Goal: Task Accomplishment & Management: Use online tool/utility

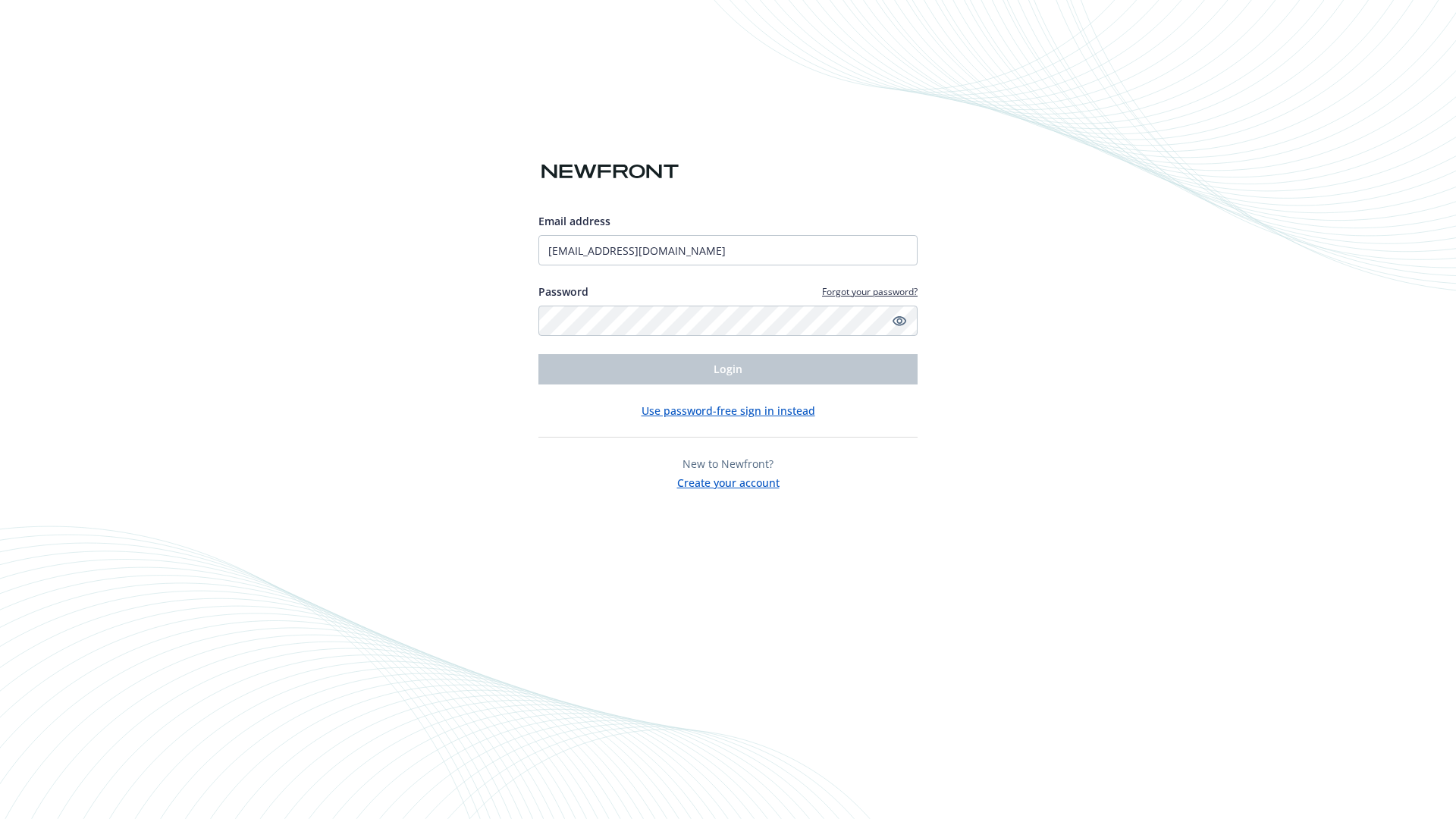
type input "[EMAIL_ADDRESS][DOMAIN_NAME]"
click at [728, 369] on span "Login" at bounding box center [728, 368] width 29 height 14
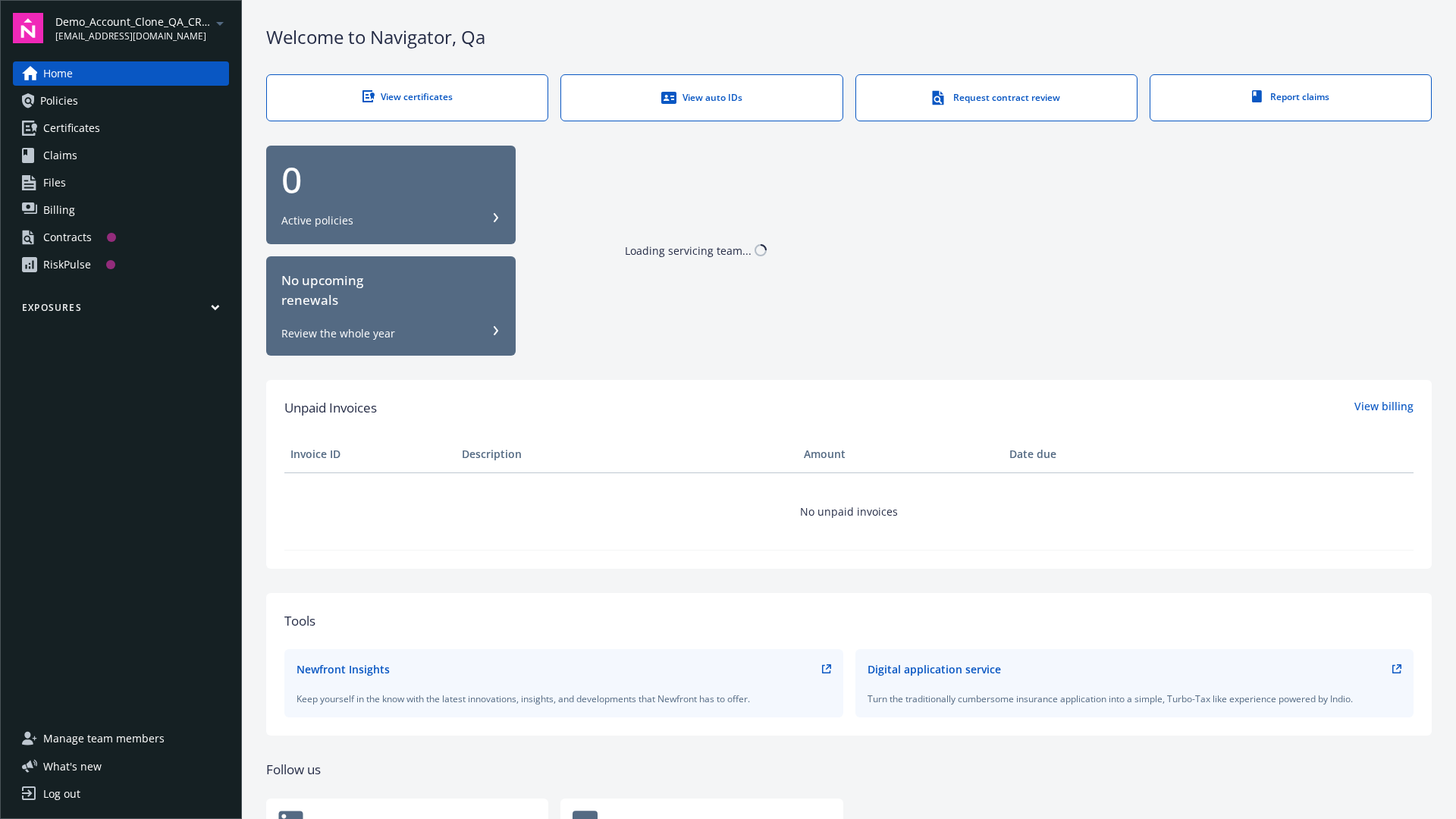
click at [142, 28] on span "Demo_Account_Clone_QA_CR_Tests_Prospect" at bounding box center [134, 21] width 156 height 16
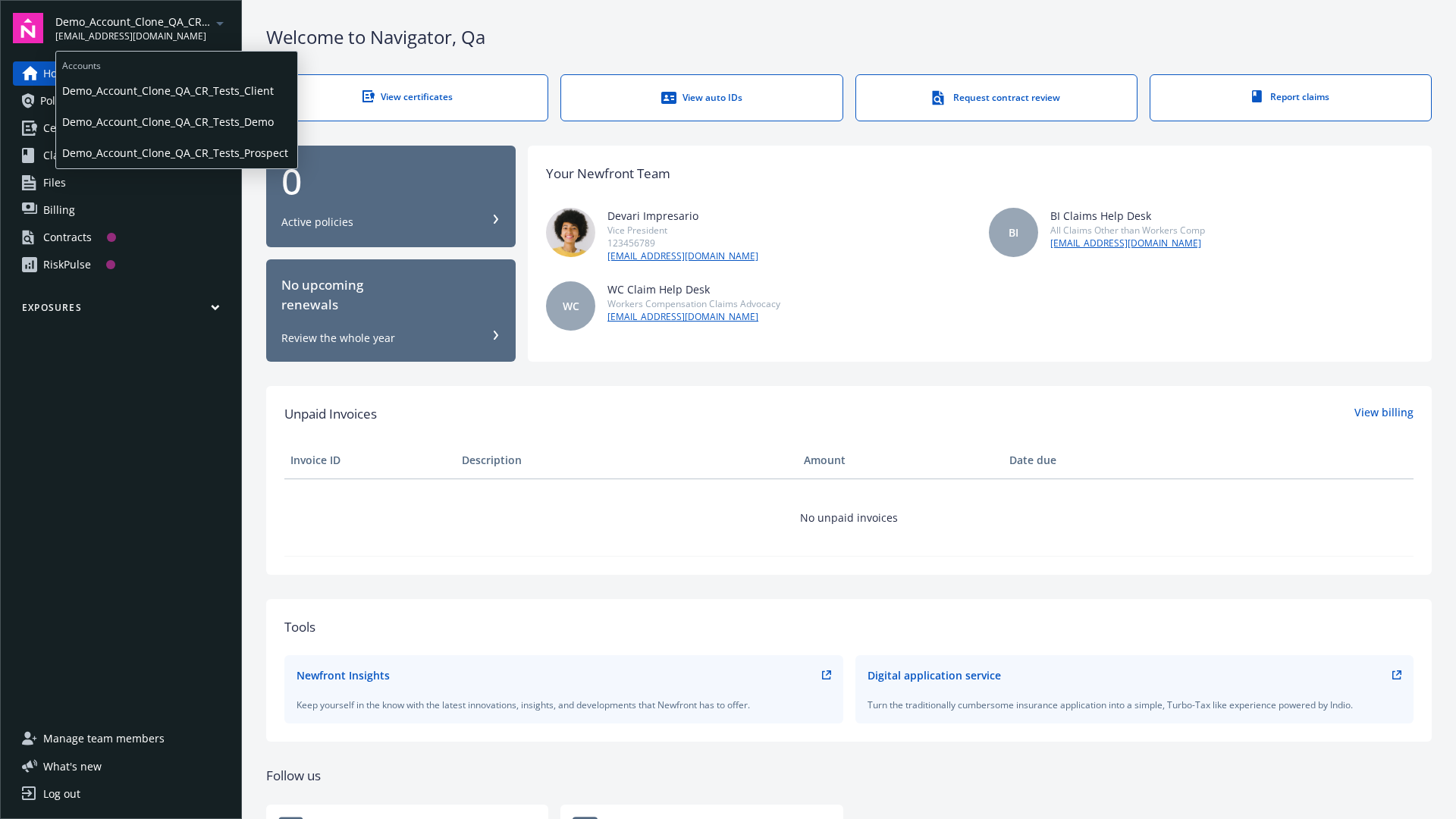
click at [175, 90] on span "Demo_Account_Clone_QA_CR_Tests_Client" at bounding box center [177, 90] width 229 height 31
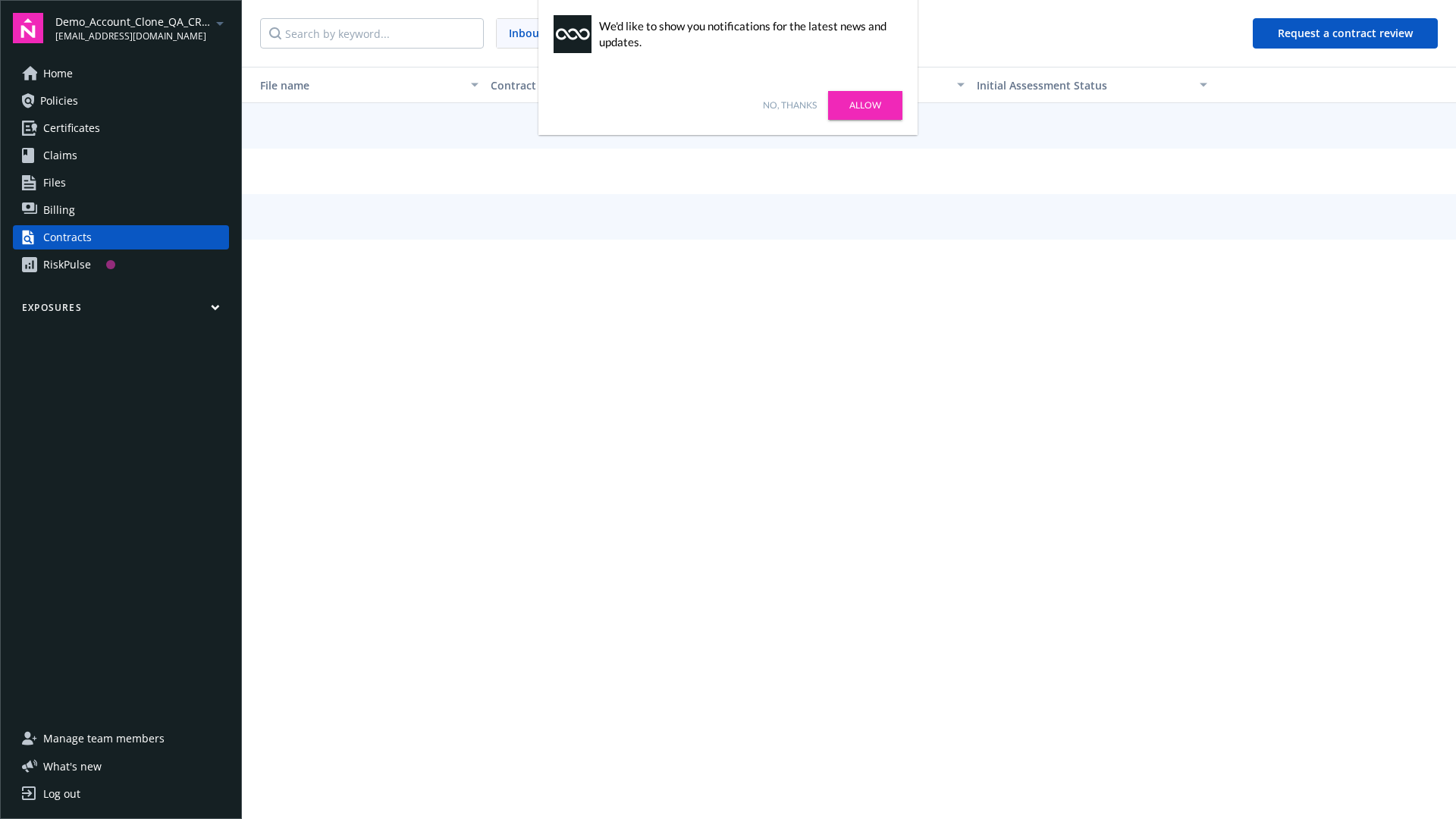
click at [789, 106] on link "No, thanks" at bounding box center [790, 106] width 54 height 13
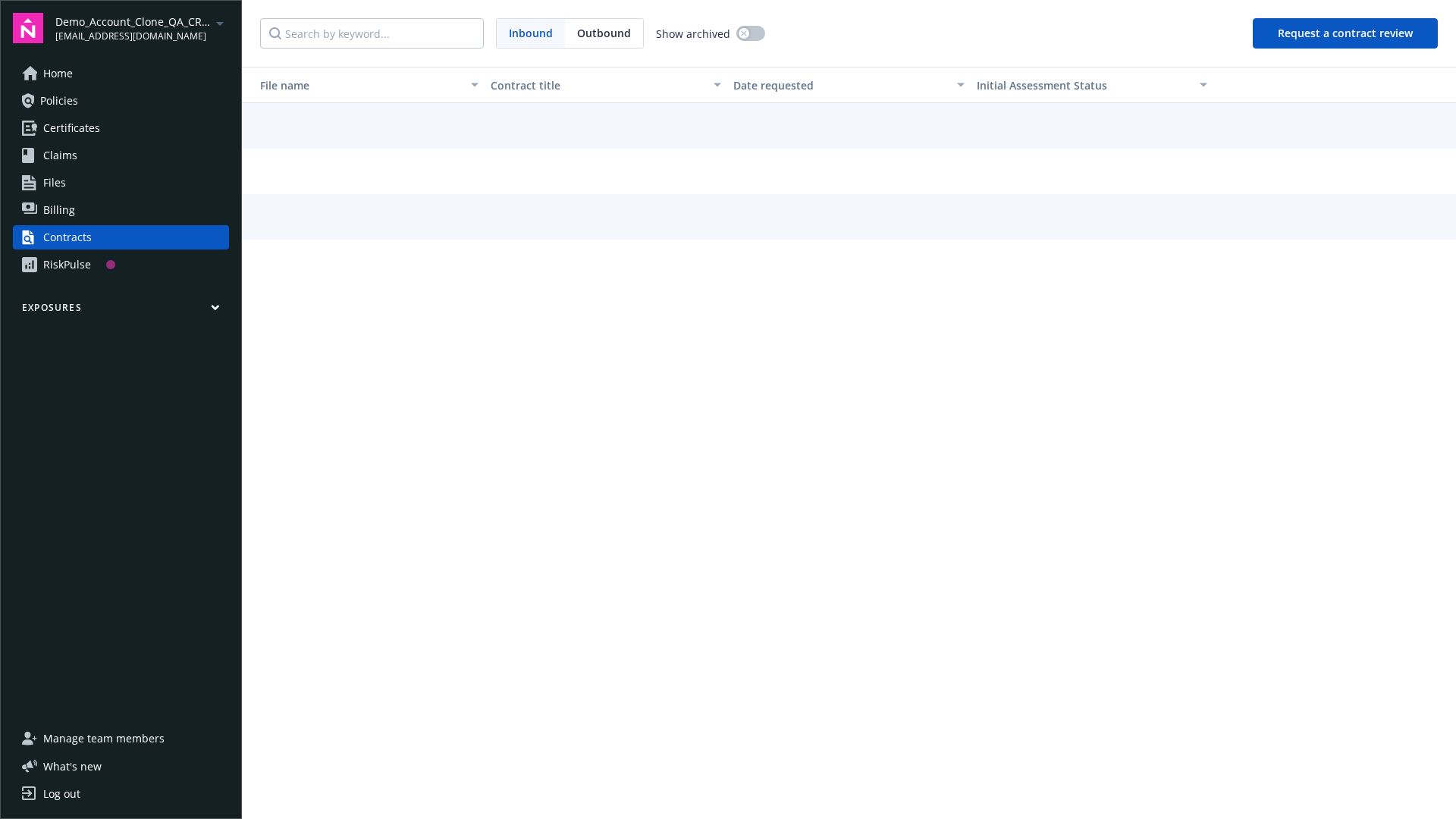
click at [1345, 34] on button "Request a contract review" at bounding box center [1345, 34] width 185 height 31
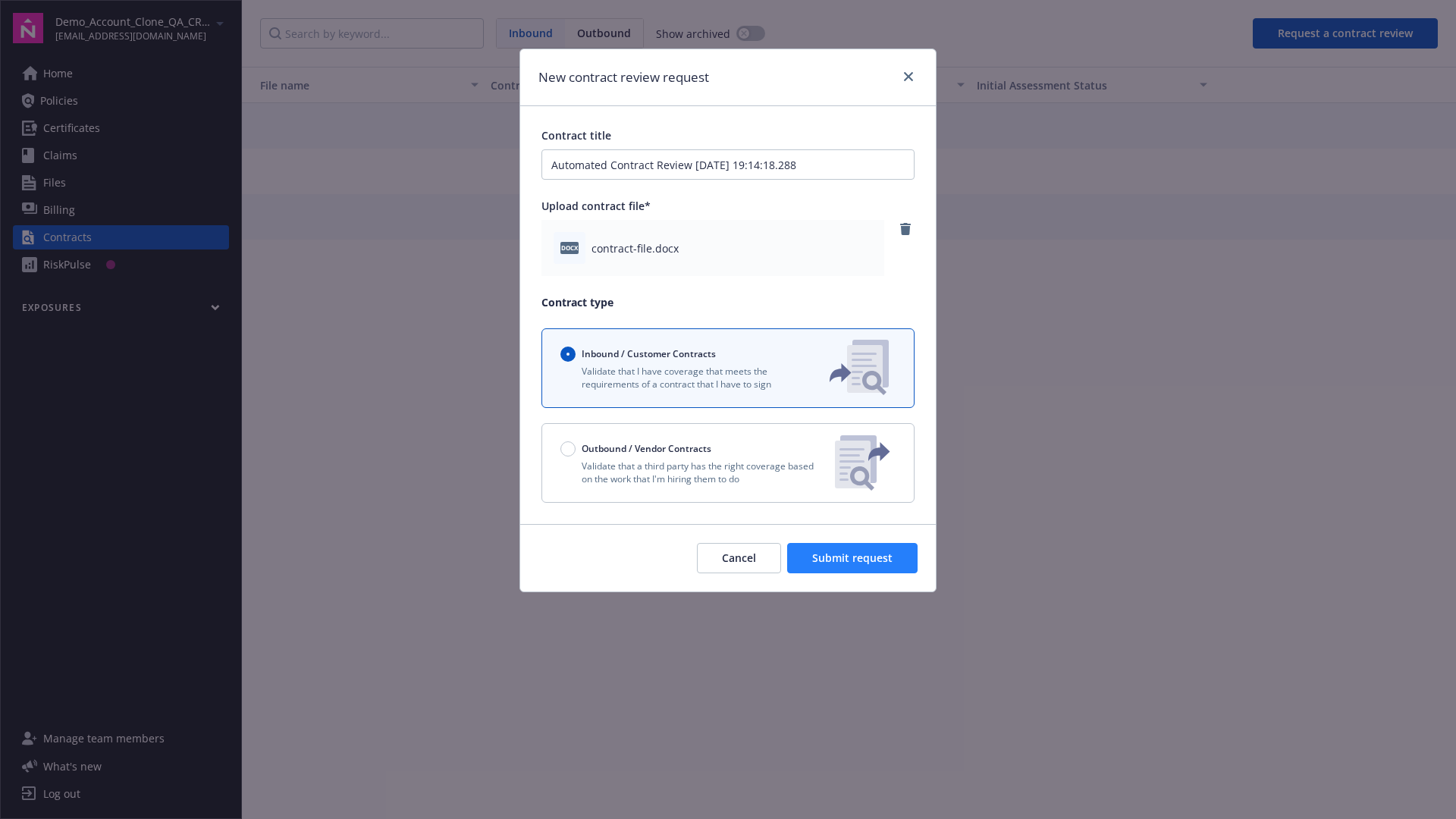
type input "Automated Contract Review 10-14-2025 19:14:18.288"
click at [853, 558] on span "Submit request" at bounding box center [852, 558] width 81 height 14
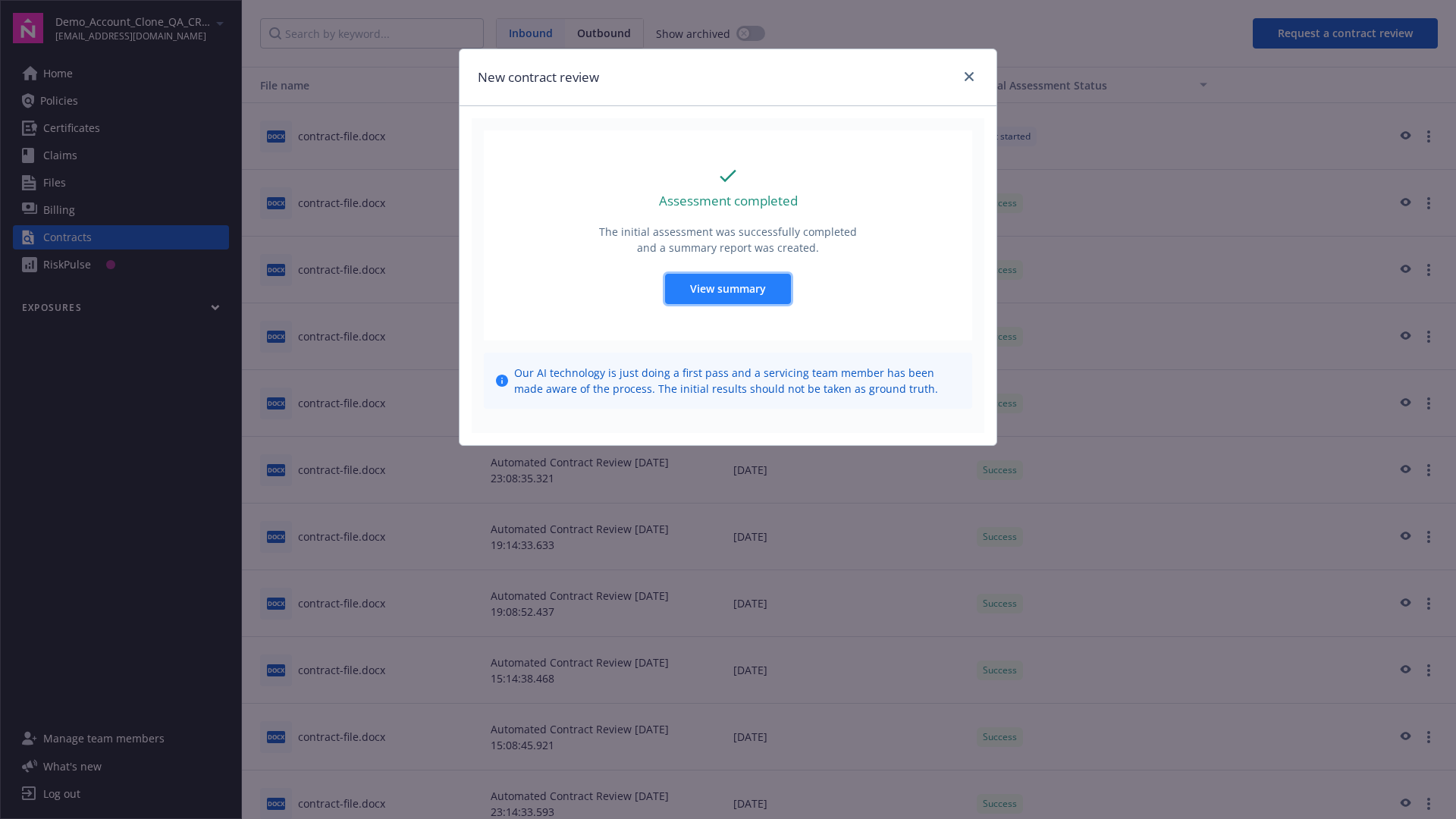
click at [728, 288] on span "View summary" at bounding box center [728, 288] width 76 height 14
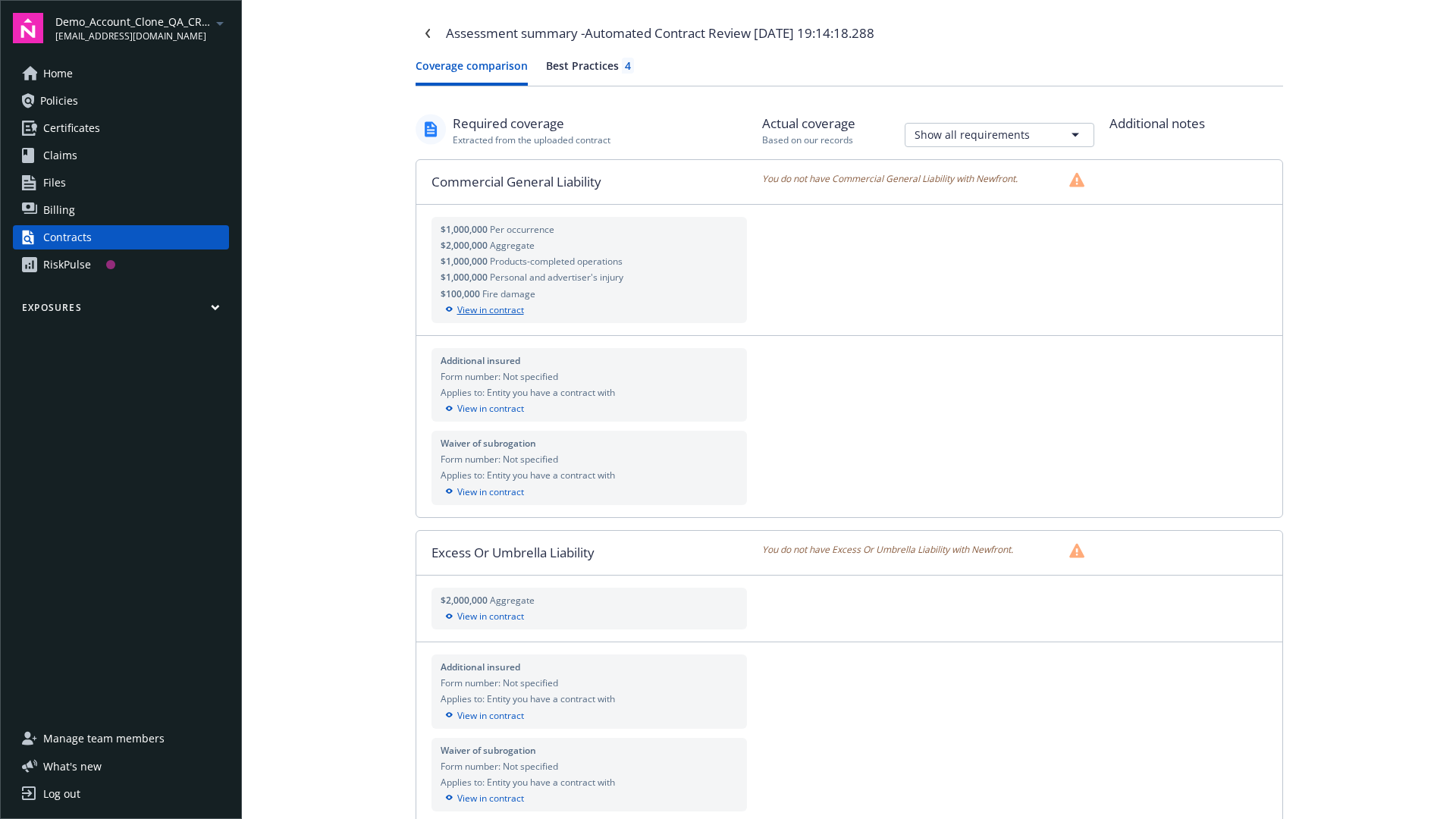
click at [588, 310] on div "View in contract" at bounding box center [589, 310] width 298 height 13
